Goal: Task Accomplishment & Management: Manage account settings

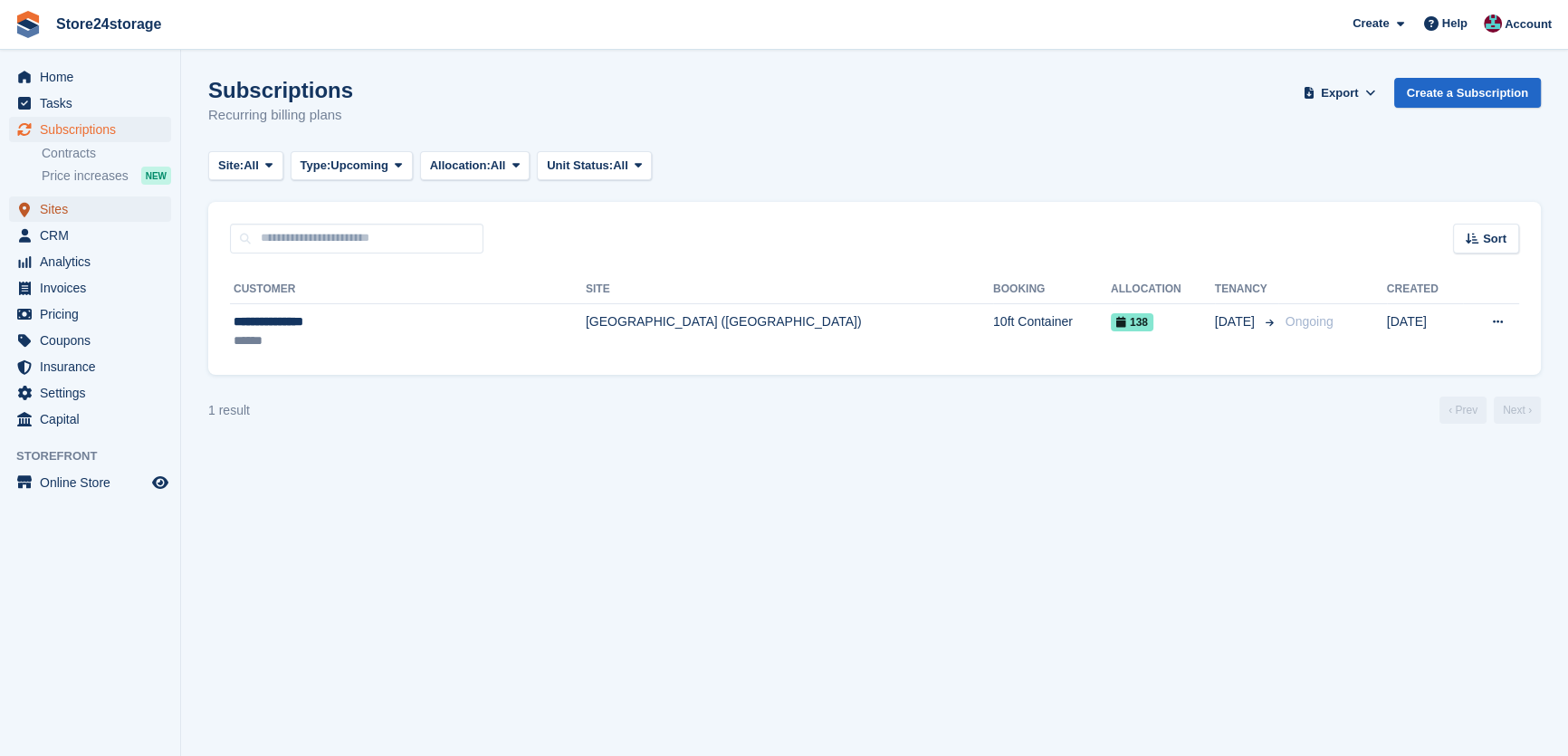
click at [90, 207] on span "Sites" at bounding box center [95, 209] width 109 height 26
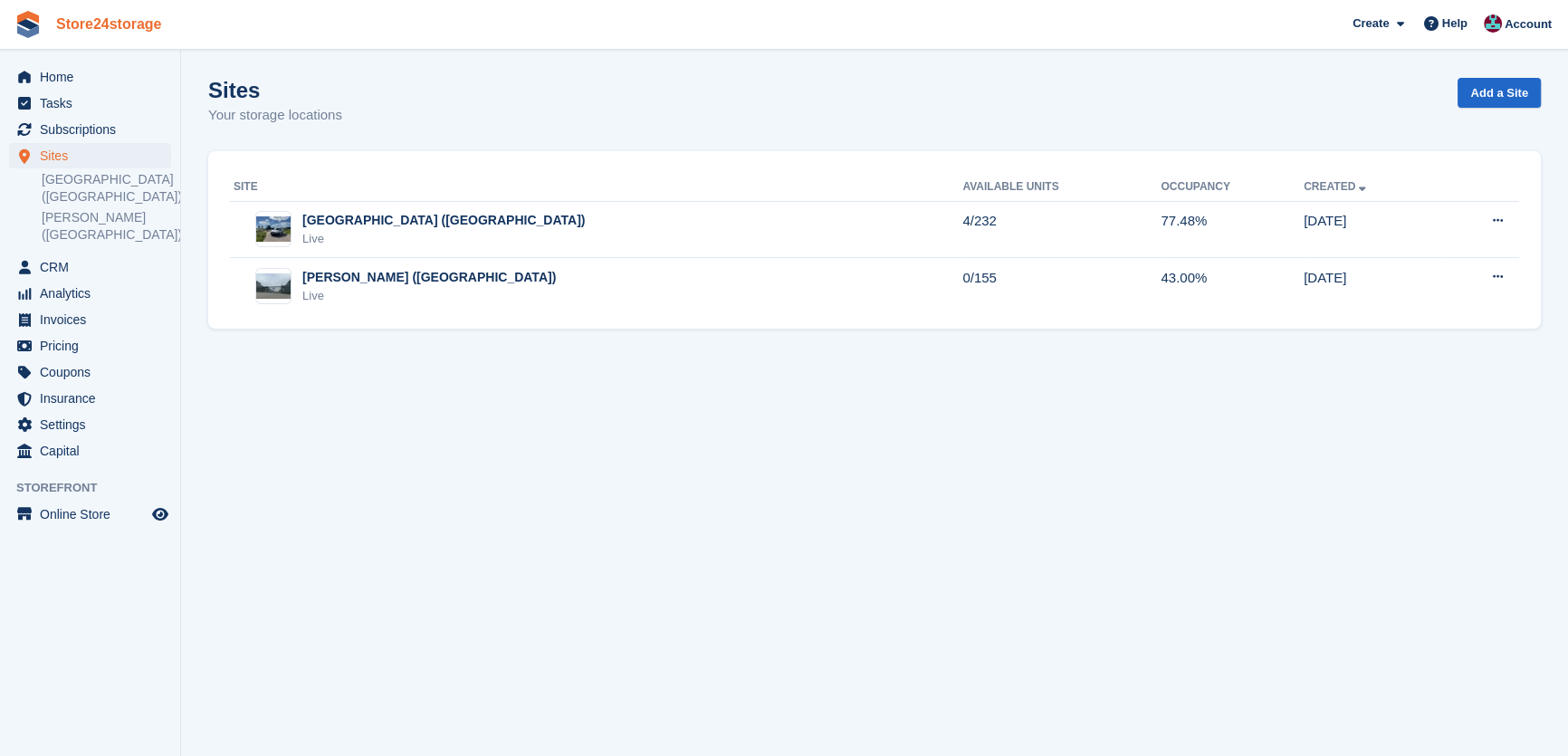
click at [98, 28] on link "Store24storage" at bounding box center [109, 23] width 120 height 30
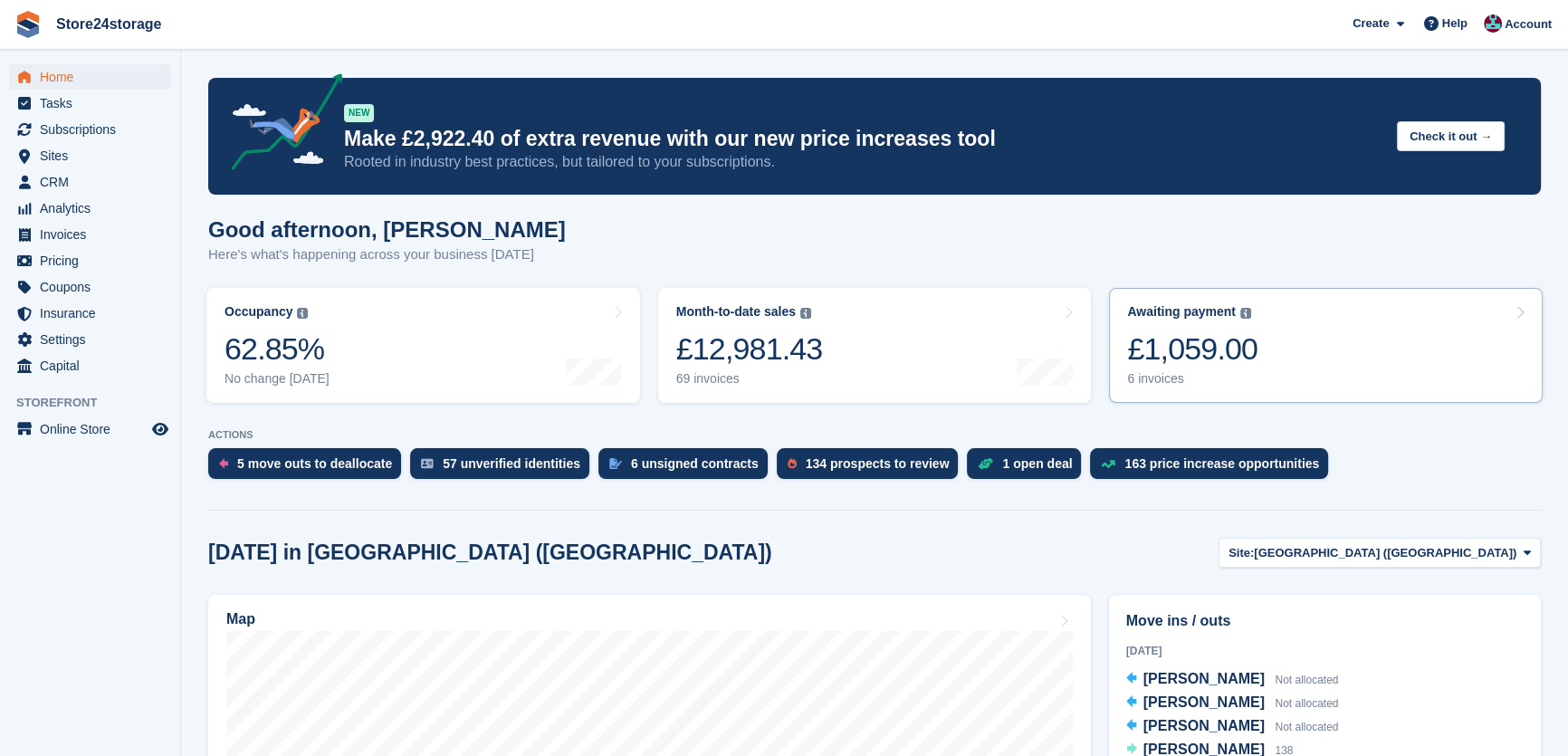
click at [1241, 344] on div "£1,059.00" at bounding box center [1192, 349] width 130 height 37
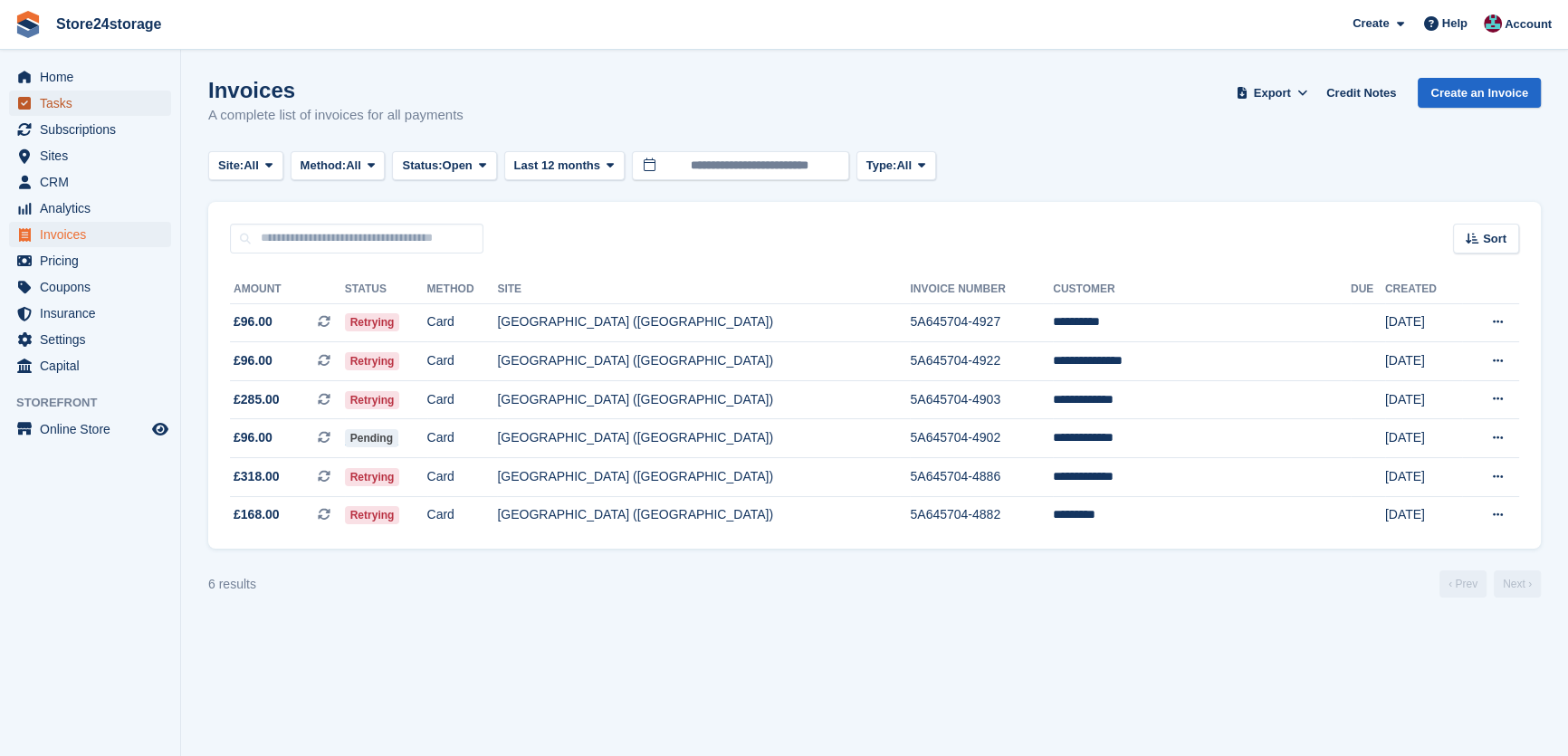
click at [58, 98] on span "Tasks" at bounding box center [95, 103] width 109 height 26
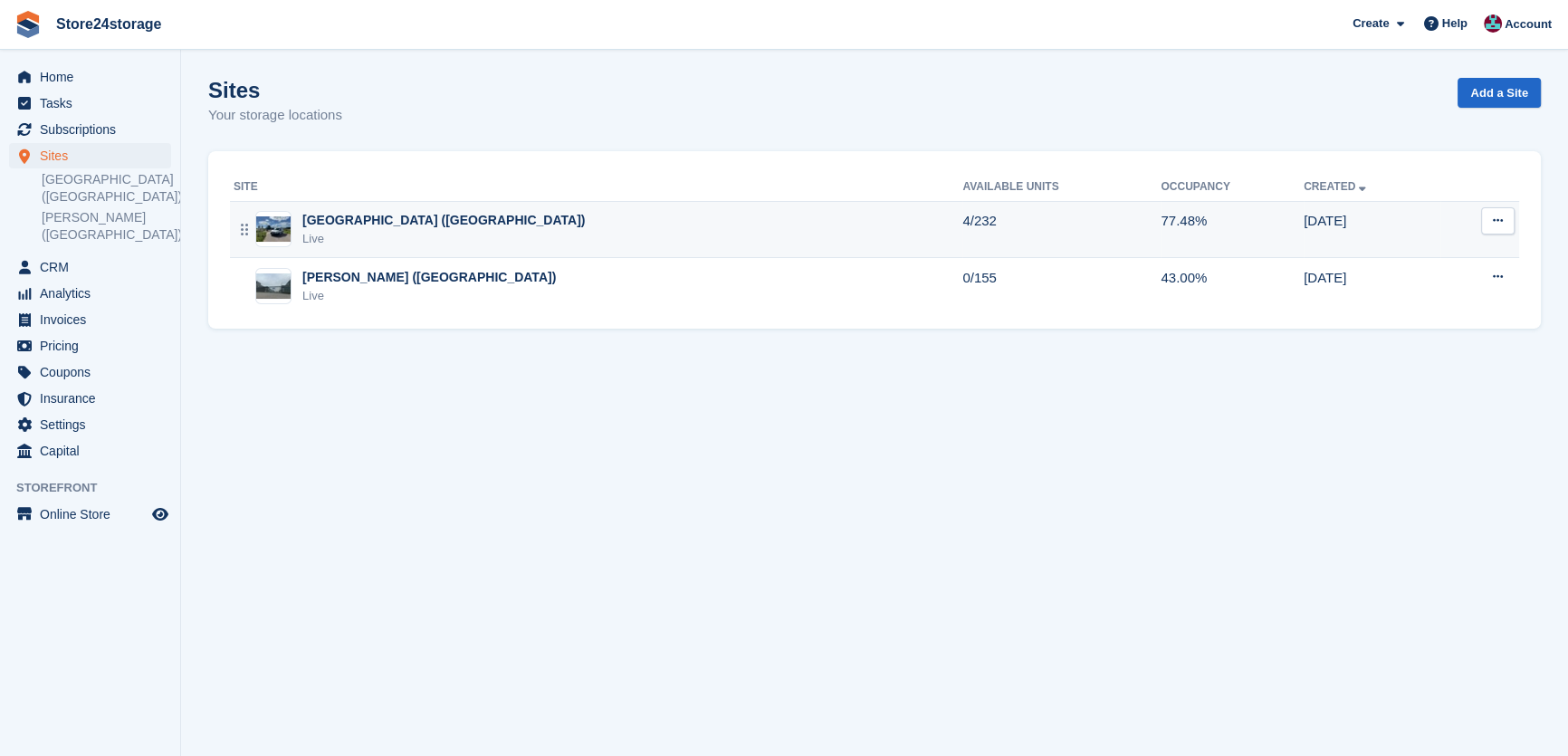
click at [365, 232] on div "Live" at bounding box center [443, 239] width 283 height 18
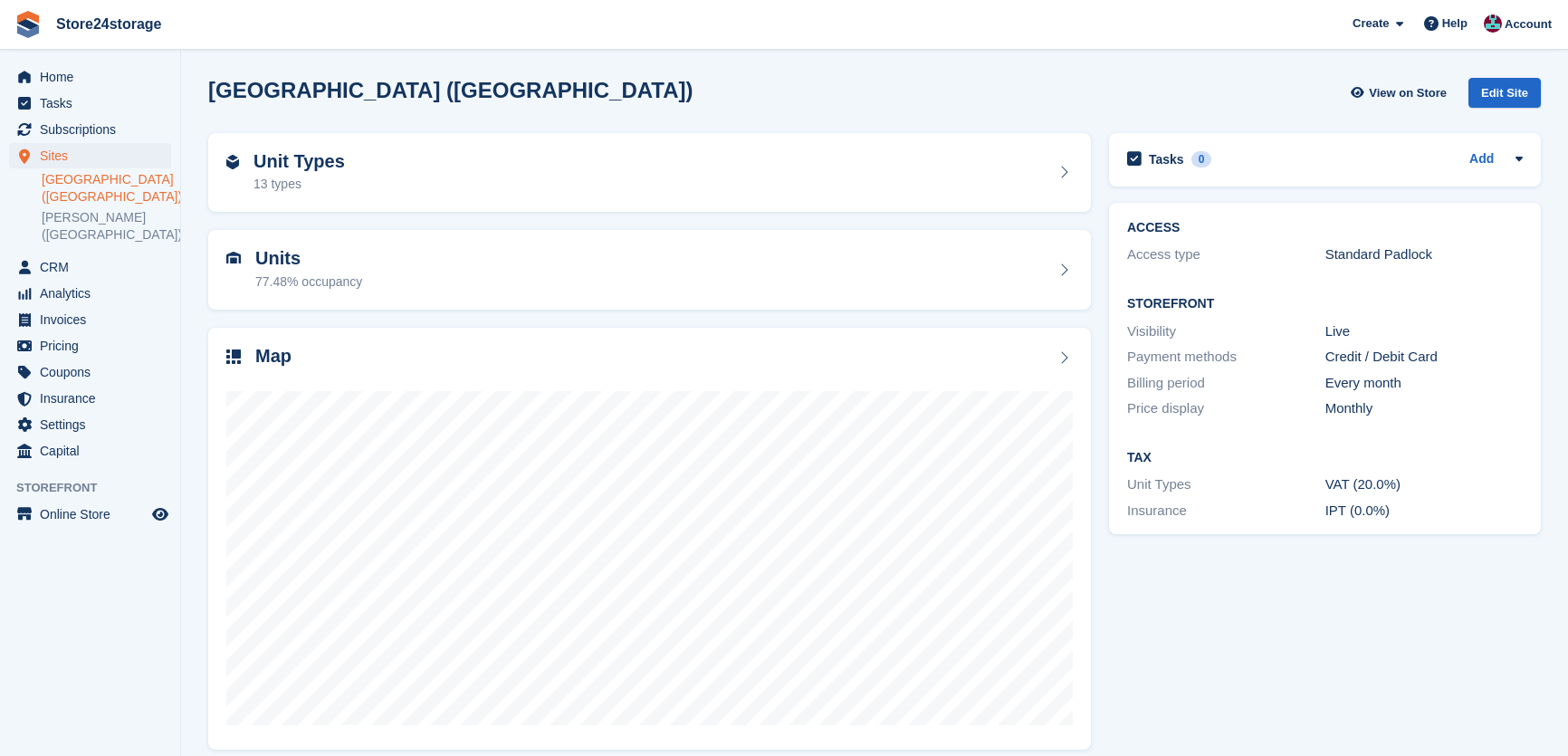
click at [424, 356] on div "Map" at bounding box center [650, 358] width 847 height 25
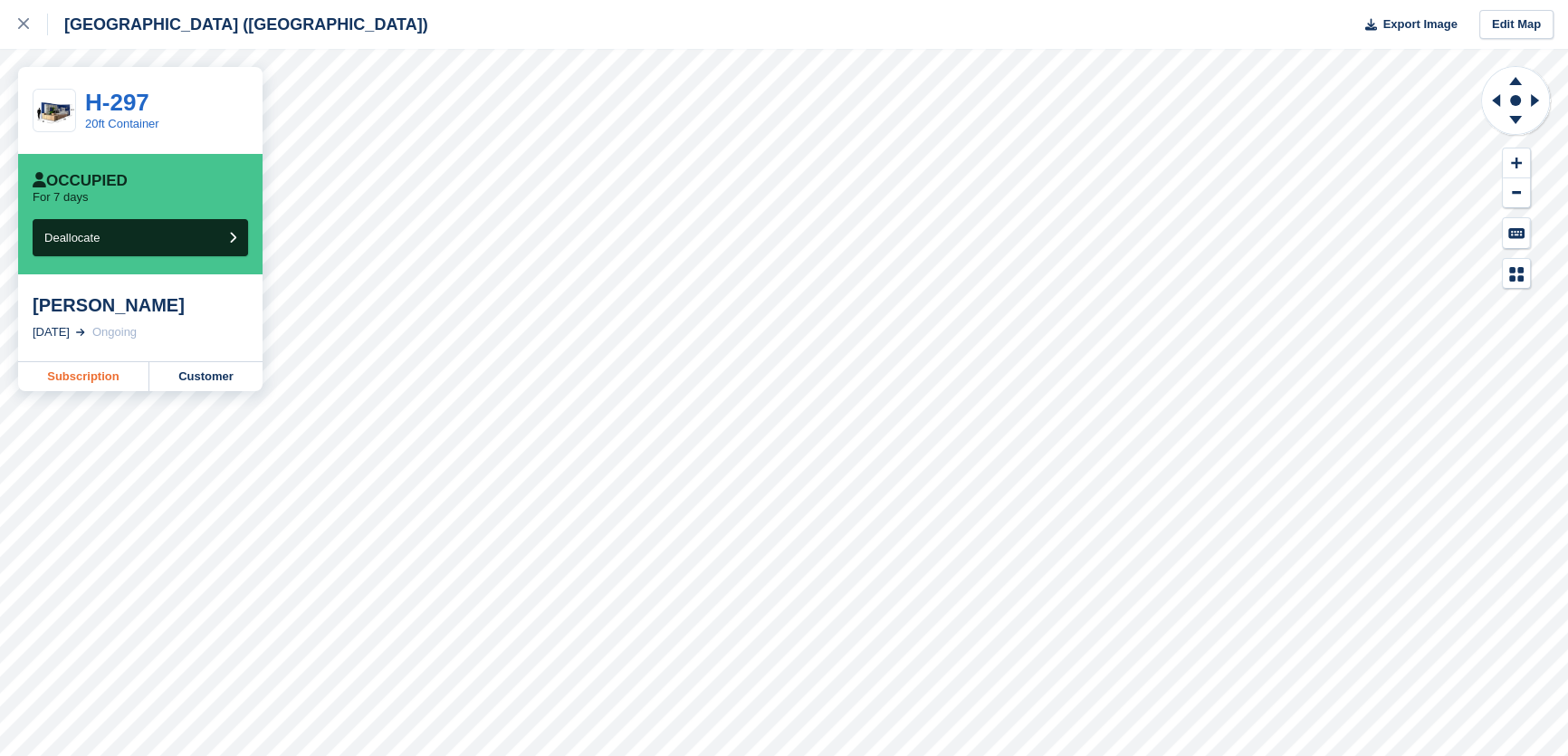
click at [95, 370] on link "Subscription" at bounding box center [83, 377] width 131 height 29
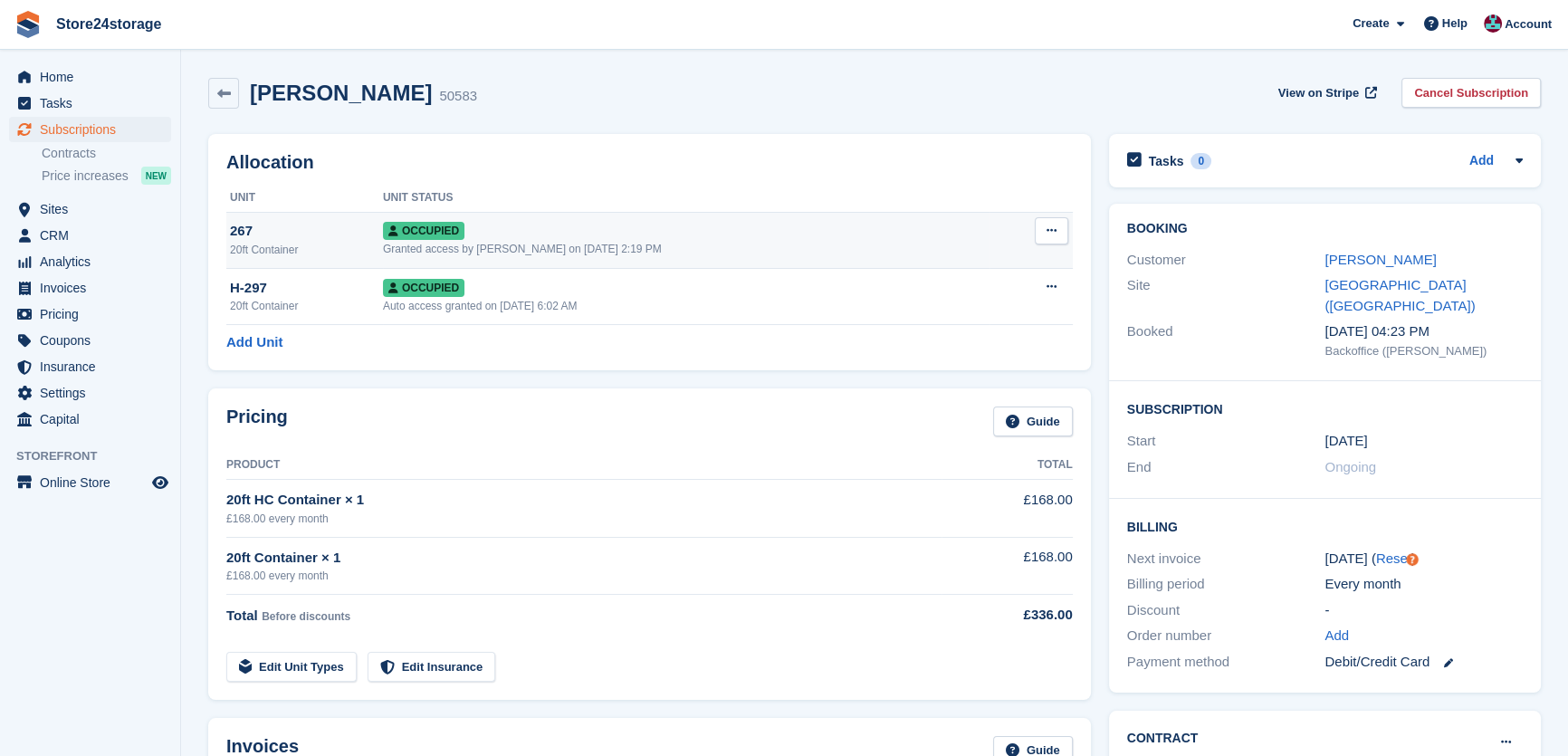
click at [1047, 227] on icon at bounding box center [1051, 230] width 10 height 11
click at [969, 265] on p "Overlock" at bounding box center [981, 266] width 158 height 24
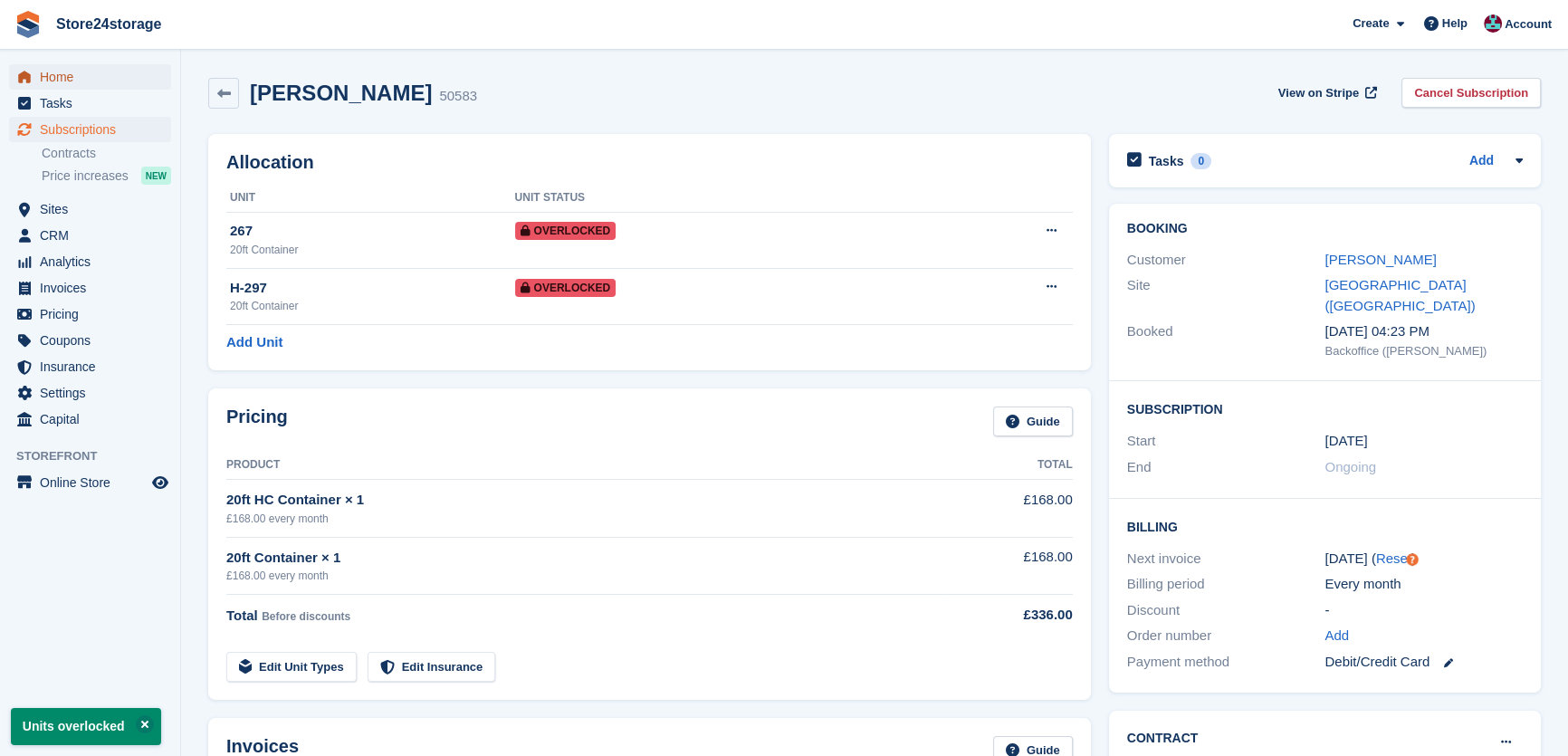
click at [50, 81] on span "Home" at bounding box center [95, 76] width 109 height 26
